Goal: Task Accomplishment & Management: Manage account settings

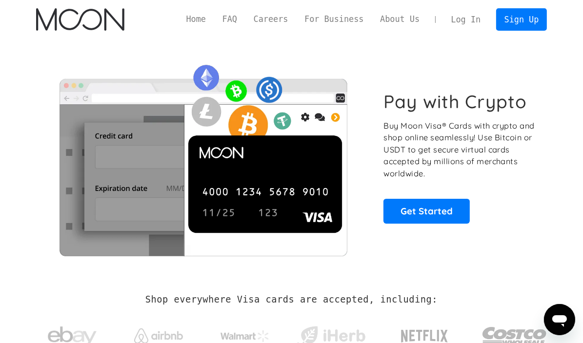
click at [467, 17] on link "Log In" at bounding box center [466, 19] width 46 height 21
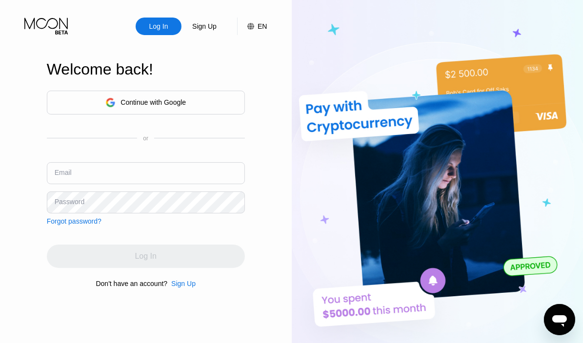
click at [137, 105] on div "Continue with Google" at bounding box center [152, 103] width 65 height 8
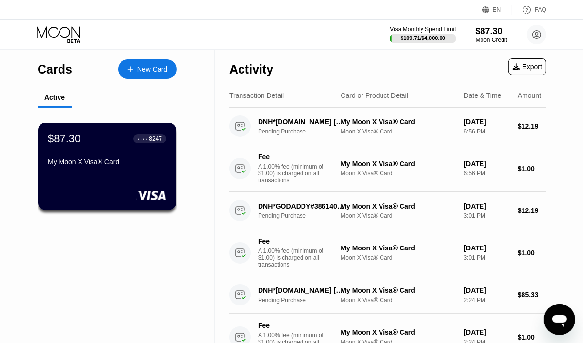
drag, startPoint x: 308, startPoint y: 40, endPoint x: 327, endPoint y: 40, distance: 18.6
click at [308, 42] on div "Visa Monthly Spend Limit $109.71 / $4,000.00 $87.30 Moon Credit [PERSON_NAME] […" at bounding box center [291, 34] width 583 height 29
click at [299, 43] on div "Visa Monthly Spend Limit $109.71 / $4,000.00 $87.30 Moon Credit [PERSON_NAME] […" at bounding box center [291, 34] width 583 height 29
click at [78, 170] on div "My Moon X Visa® Card" at bounding box center [106, 164] width 119 height 12
